Goal: Navigation & Orientation: Find specific page/section

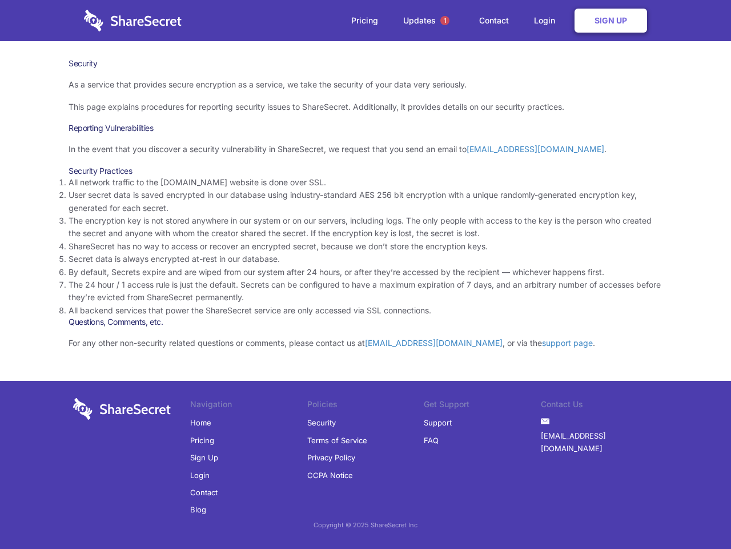
click at [366, 274] on li "By default, Secrets expire and are wiped from our system after 24 hours, or aft…" at bounding box center [366, 272] width 594 height 13
click at [445, 21] on span "1" at bounding box center [445, 20] width 9 height 9
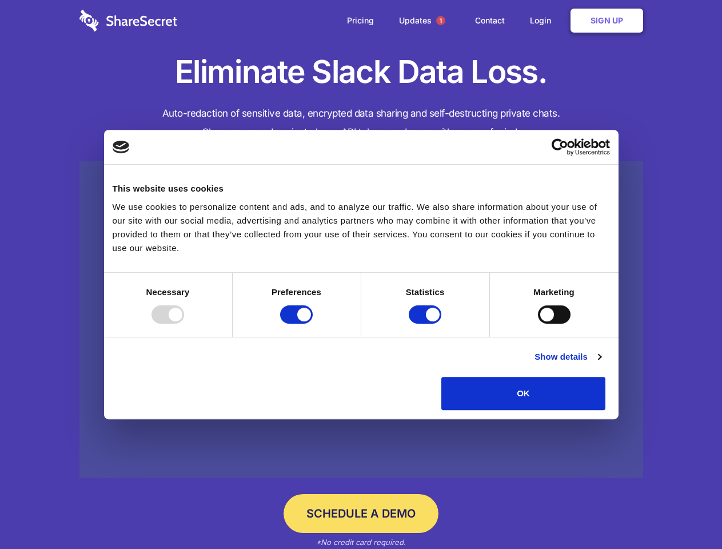
click at [184, 323] on div at bounding box center [167, 314] width 33 height 18
click at [313, 323] on input "Preferences" at bounding box center [296, 314] width 33 height 18
checkbox input "false"
click at [426, 323] on input "Statistics" at bounding box center [425, 314] width 33 height 18
checkbox input "false"
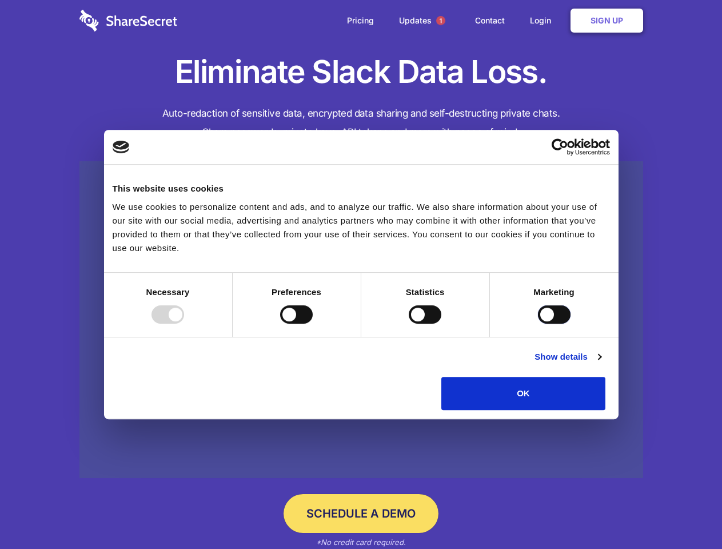
click at [538, 323] on input "Marketing" at bounding box center [554, 314] width 33 height 18
checkbox input "true"
click at [601, 363] on link "Show details" at bounding box center [567, 357] width 66 height 14
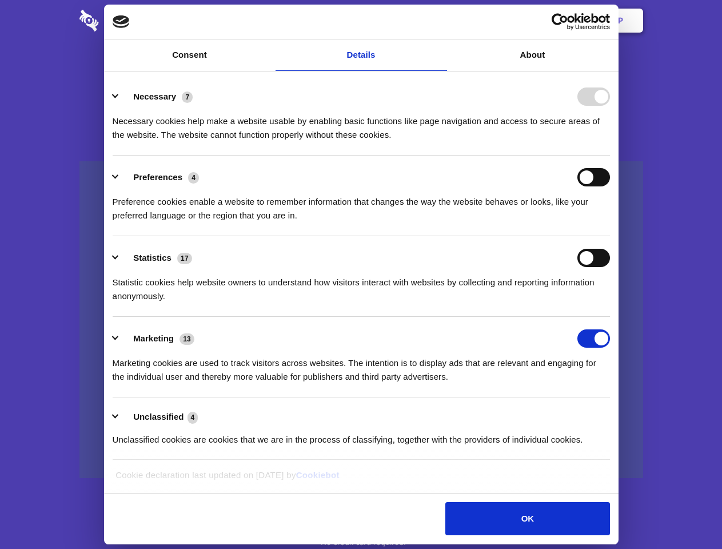
click at [610, 155] on li "Necessary 7 Necessary cookies help make a website usable by enabling basic func…" at bounding box center [361, 115] width 497 height 81
click at [440, 21] on span "1" at bounding box center [440, 20] width 9 height 9
